Goal: Task Accomplishment & Management: Use online tool/utility

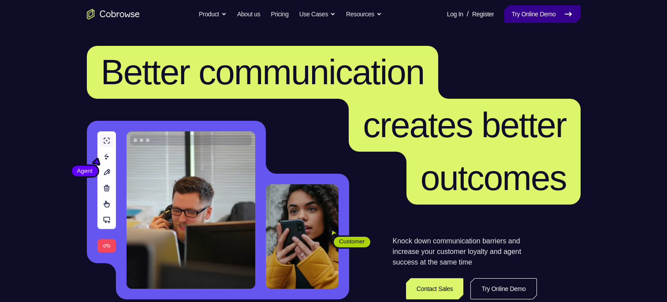
click at [534, 20] on link "Try Online Demo" at bounding box center [542, 14] width 76 height 18
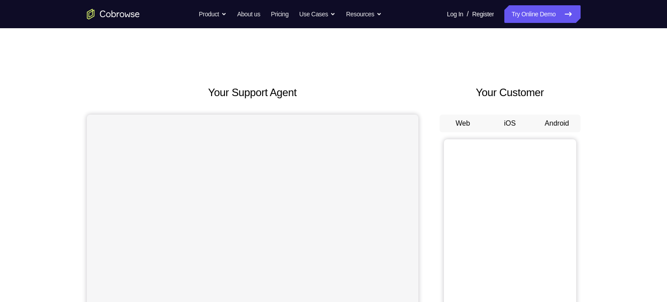
click at [557, 124] on button "Android" at bounding box center [556, 124] width 47 height 18
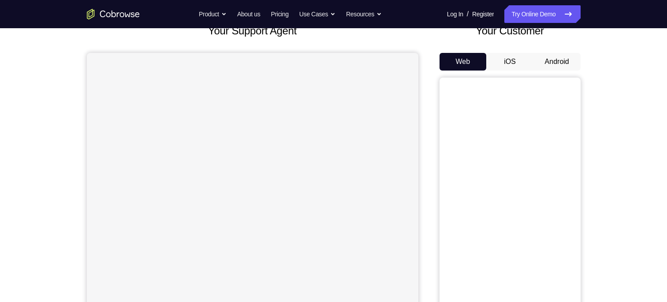
drag, startPoint x: 561, startPoint y: 73, endPoint x: 563, endPoint y: 64, distance: 9.1
click at [563, 64] on div "Web iOS Android" at bounding box center [509, 201] width 141 height 296
click at [563, 64] on button "Android" at bounding box center [556, 62] width 47 height 18
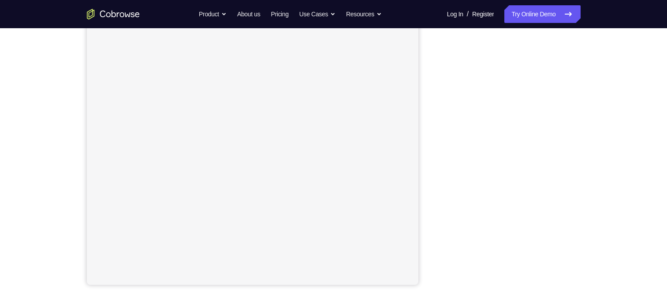
scroll to position [125, 0]
